Goal: Find specific page/section

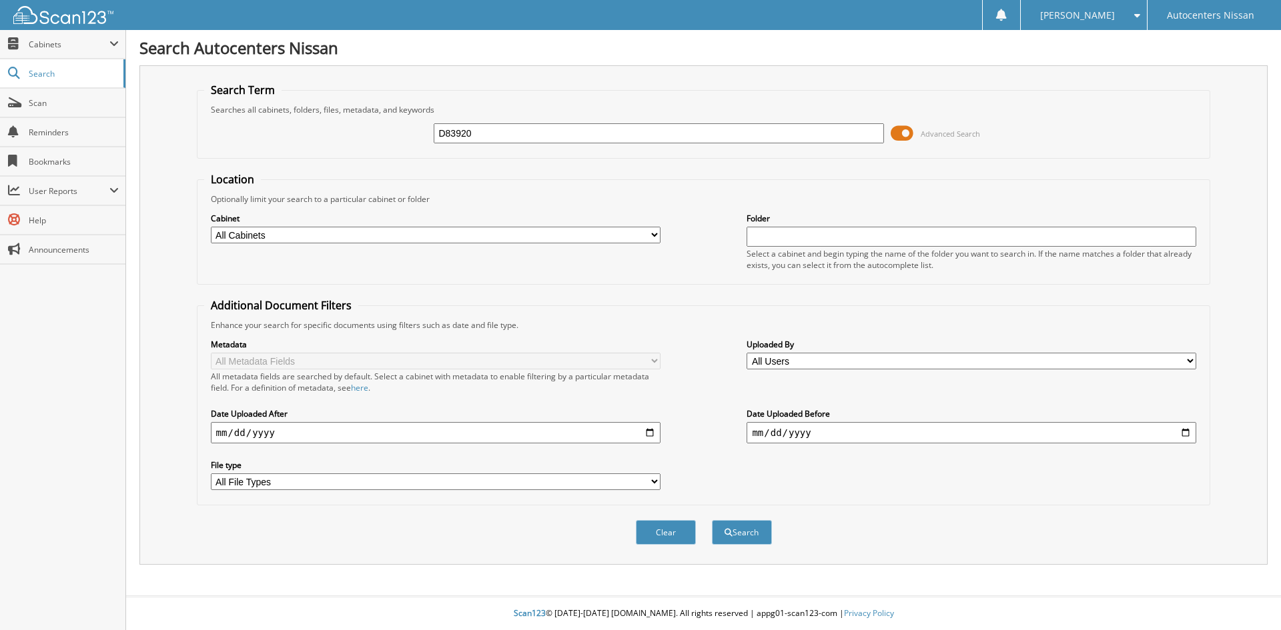
type input "D83920"
click at [712, 520] on button "Search" at bounding box center [742, 532] width 60 height 25
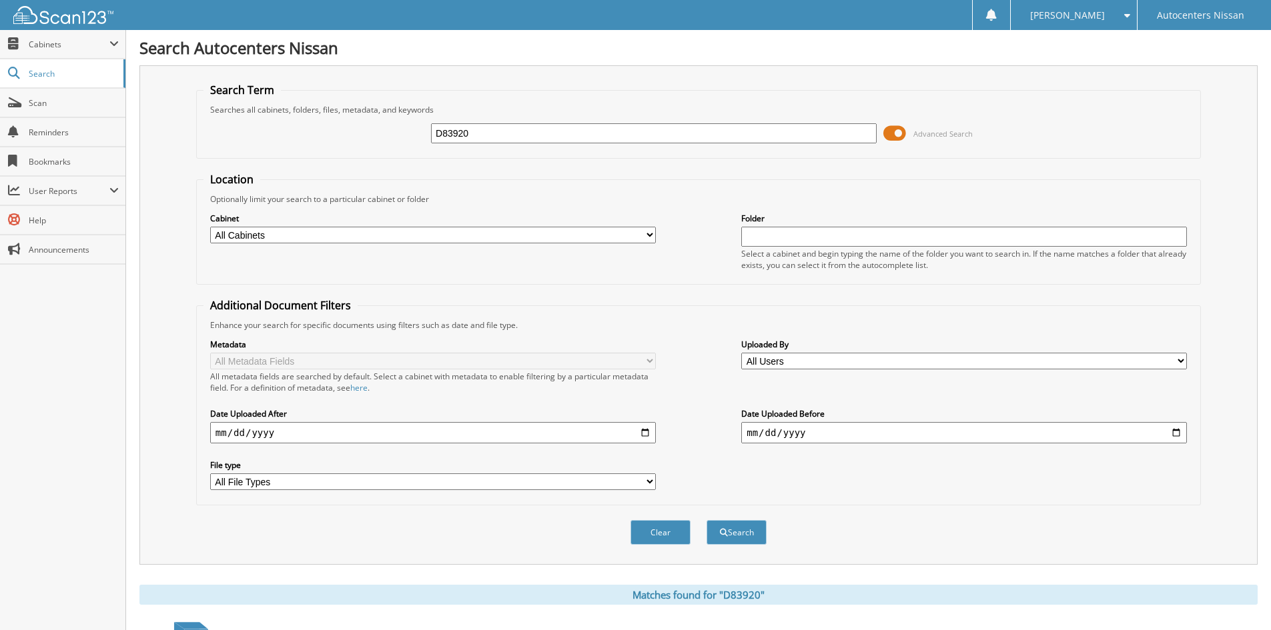
click at [894, 134] on span at bounding box center [894, 133] width 23 height 20
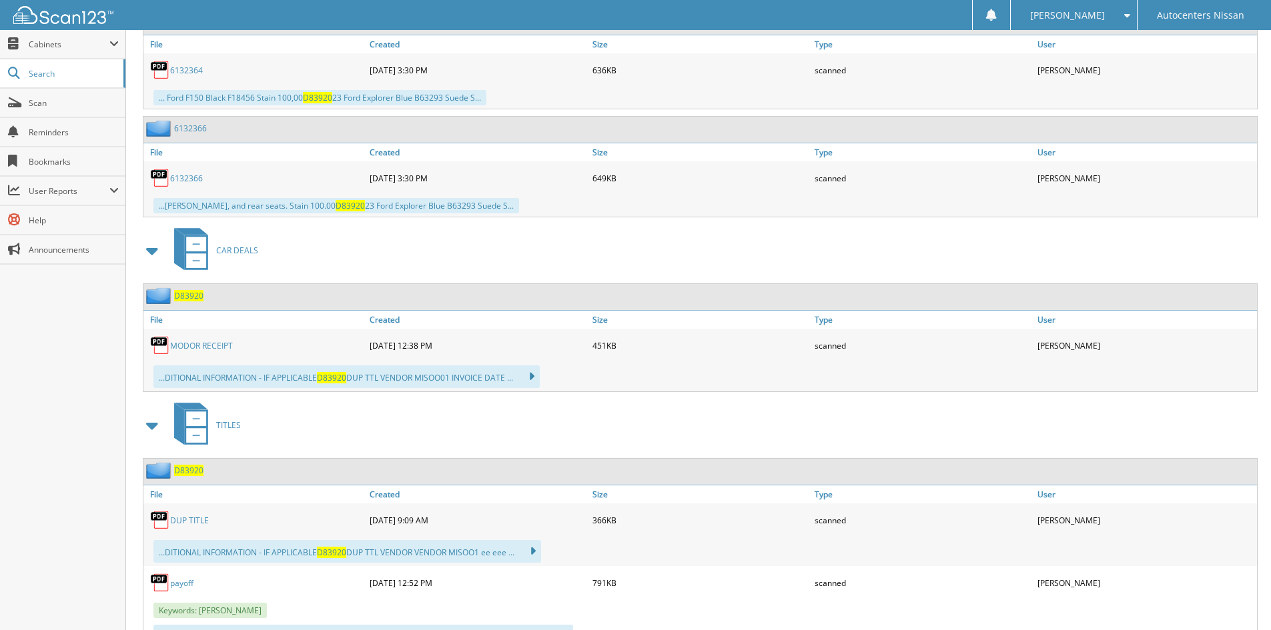
scroll to position [1062, 0]
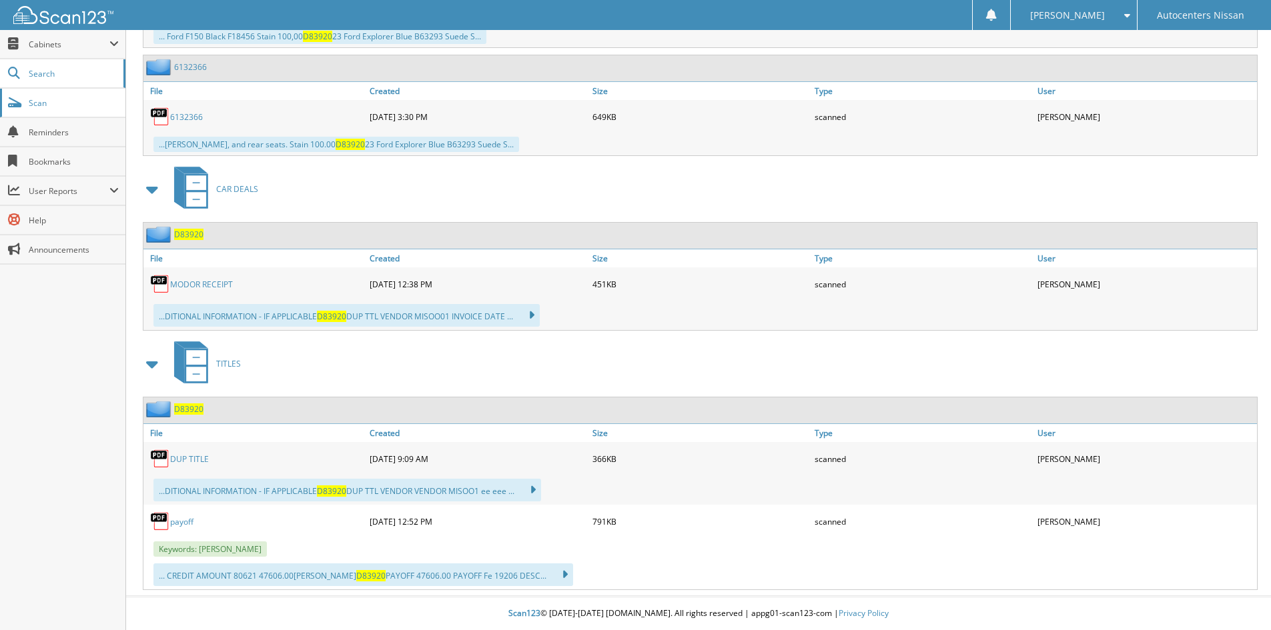
click at [39, 105] on span "Scan" at bounding box center [74, 102] width 90 height 11
